Goal: Navigation & Orientation: Find specific page/section

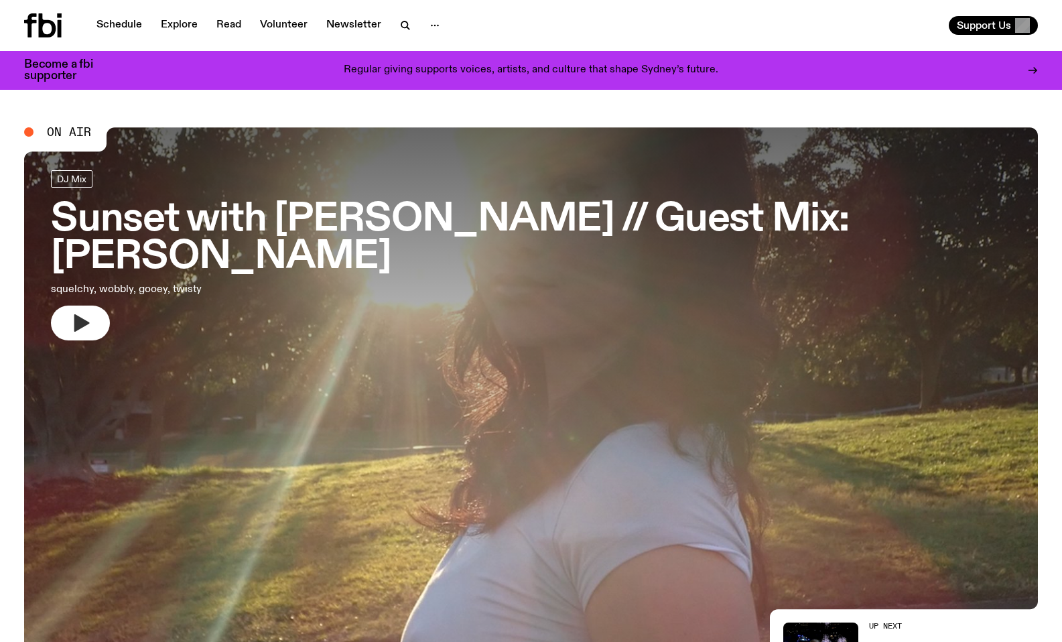
click at [72, 312] on icon "button" at bounding box center [80, 322] width 21 height 21
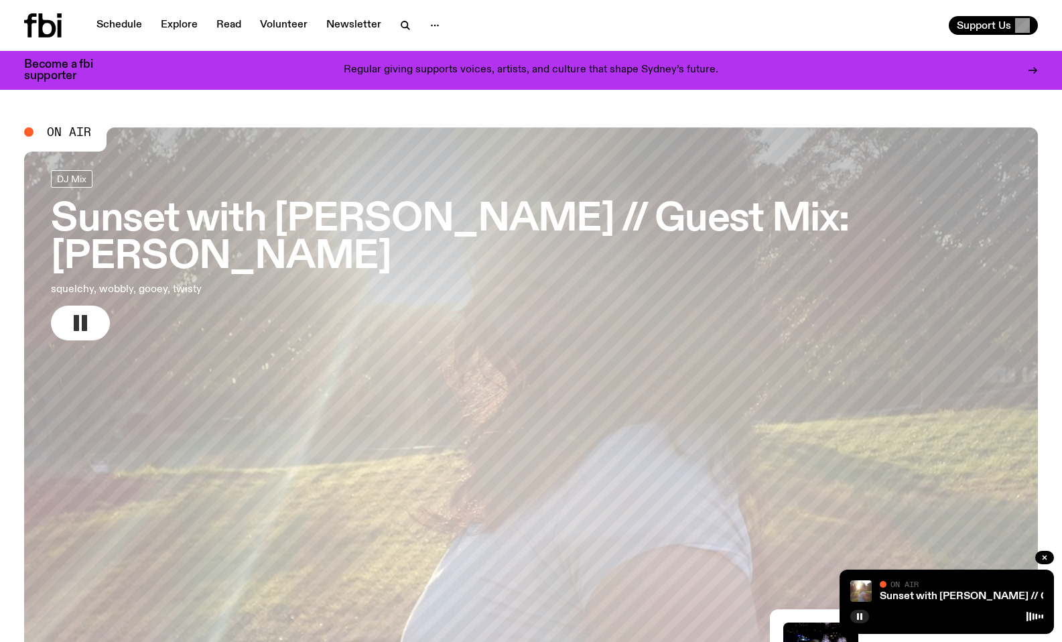
click at [76, 315] on rect "button" at bounding box center [76, 323] width 5 height 16
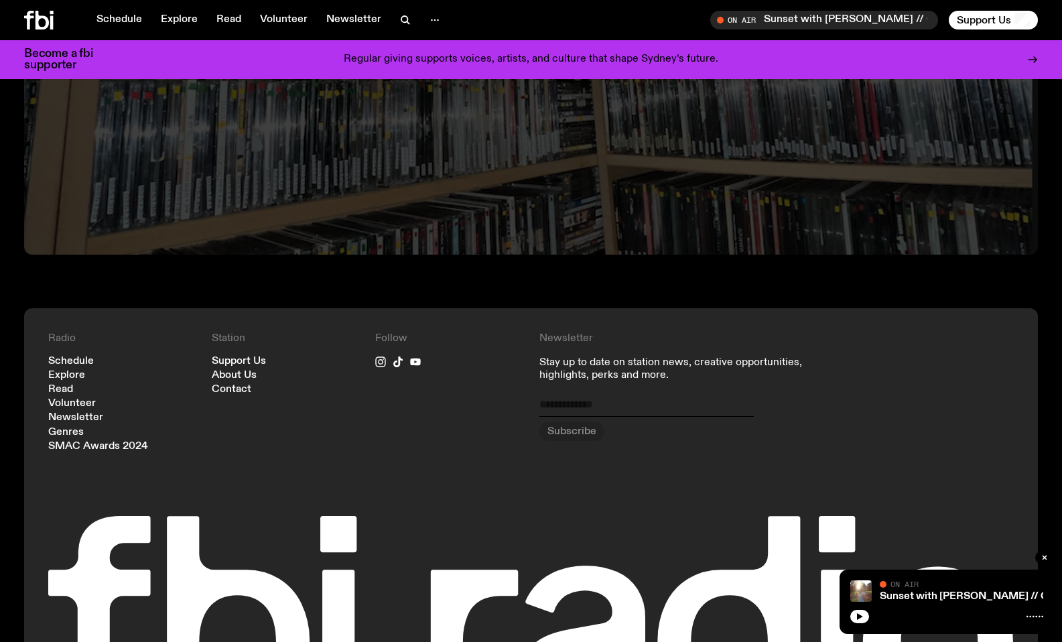
scroll to position [3304, 0]
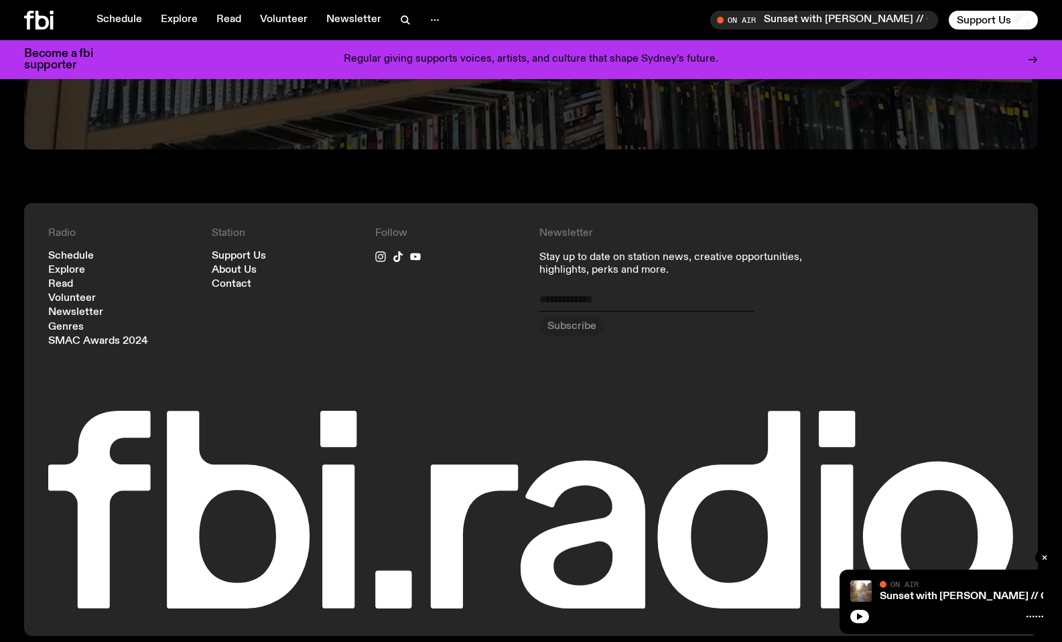
drag, startPoint x: 269, startPoint y: 244, endPoint x: 338, endPoint y: 89, distance: 169.2
click at [273, 241] on div "Station Support Us About Us Contact" at bounding box center [285, 286] width 147 height 119
